Goal: Share content: Share content

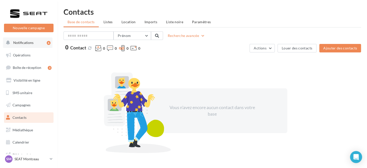
click at [34, 46] on button "Notifications 6" at bounding box center [28, 43] width 50 height 11
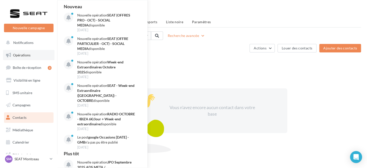
click at [30, 57] on span "Opérations" at bounding box center [22, 55] width 18 height 4
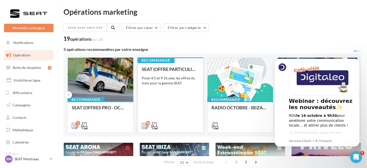
click at [170, 76] on div "Posts 4:5 et 9:16 avec les offres du mois pour la gamme SEAT." at bounding box center [171, 81] width 58 height 10
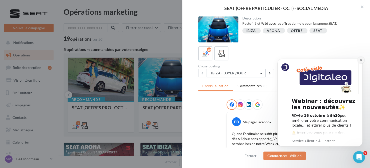
click at [361, 59] on icon "Dismiss notification" at bounding box center [361, 60] width 3 height 3
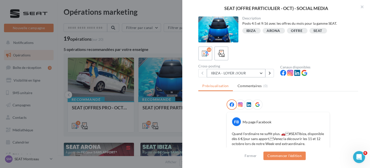
click at [247, 73] on button "IBIZA - LOYER /JOUR" at bounding box center [236, 73] width 59 height 9
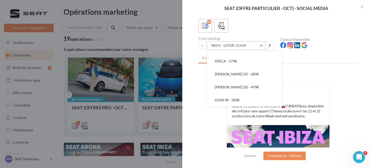
scroll to position [25, 0]
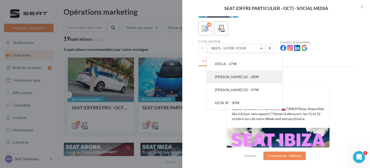
click at [239, 74] on button "[PERSON_NAME] 5D - 289€" at bounding box center [244, 77] width 75 height 13
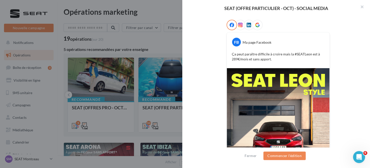
scroll to position [5, 0]
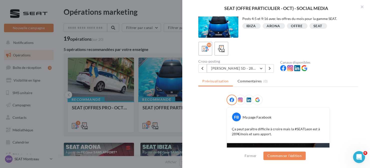
click at [238, 69] on button "[PERSON_NAME] 5D - 289€" at bounding box center [236, 68] width 59 height 9
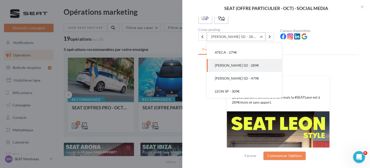
scroll to position [30, 0]
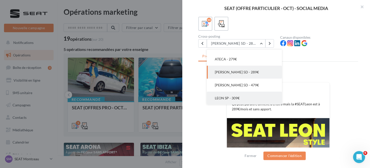
click at [246, 99] on button "LEON SP - 309€" at bounding box center [244, 98] width 75 height 13
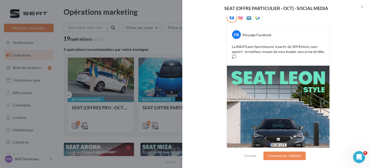
scroll to position [35, 0]
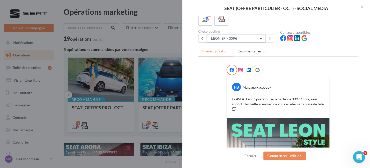
click at [244, 40] on button "LEON SP - 309€" at bounding box center [236, 38] width 59 height 9
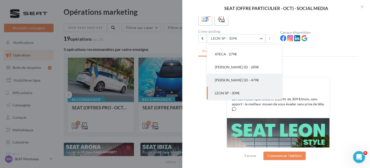
click at [243, 80] on button "[PERSON_NAME] 5D - 479€" at bounding box center [244, 80] width 75 height 13
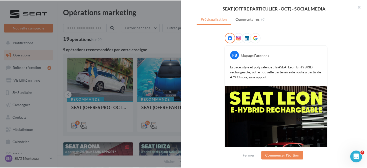
scroll to position [60, 0]
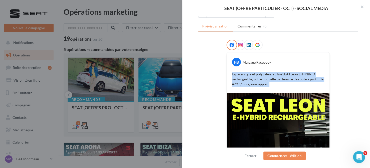
drag, startPoint x: 269, startPoint y: 85, endPoint x: 225, endPoint y: 73, distance: 45.1
click at [227, 73] on div "FB Ma page Facebook Espace, style et polyvalence : la #SEATLeon E-HYBRID rechar…" at bounding box center [278, 73] width 103 height 41
copy p "Espace, style et polyvalence : la #SEATLeon E-HYBRID rechargeable, votre nouvel…"
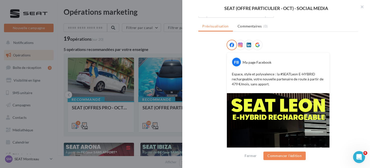
drag, startPoint x: 78, startPoint y: 9, endPoint x: 74, endPoint y: 34, distance: 25.6
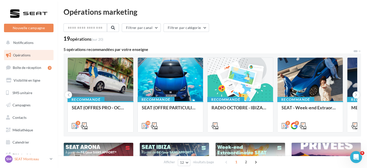
click at [24, 161] on p "SEAT Montceau" at bounding box center [31, 159] width 33 height 5
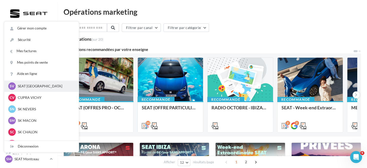
scroll to position [75, 0]
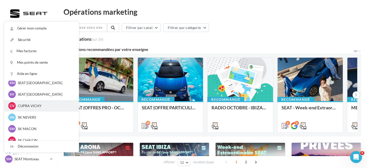
click at [39, 107] on p "CUPRA VICHY" at bounding box center [45, 106] width 55 height 5
